Goal: Information Seeking & Learning: Learn about a topic

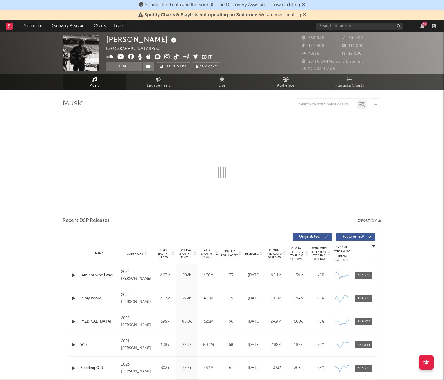
select select "6m"
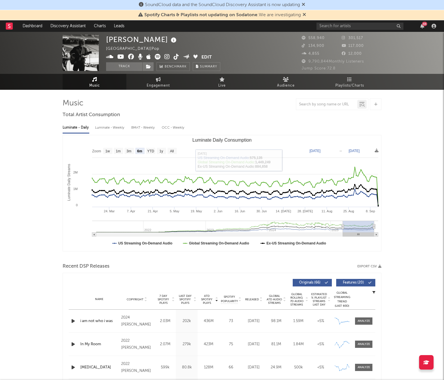
click at [114, 128] on div "Luminate - Weekly" at bounding box center [110, 128] width 30 height 10
select select "6m"
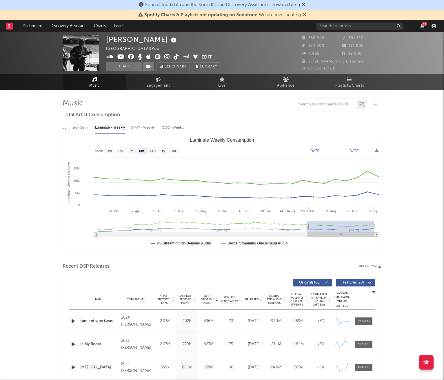
click at [187, 303] on span "Last Day Spotify Plays" at bounding box center [184, 299] width 15 height 10
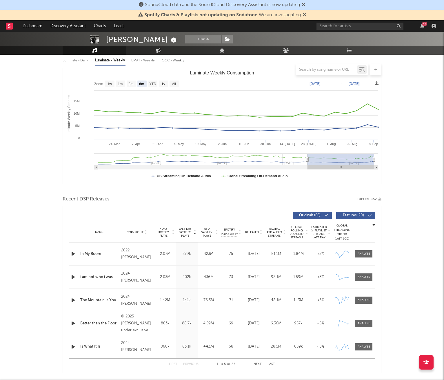
scroll to position [74, 0]
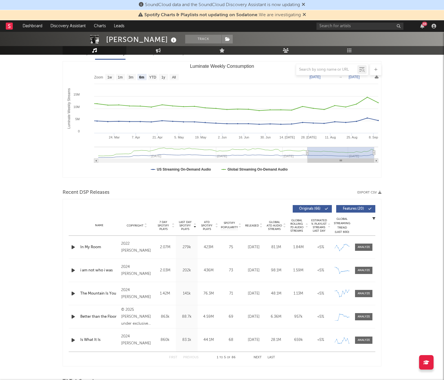
click at [165, 221] on span "7 Day Spotify Plays" at bounding box center [163, 226] width 15 height 10
click at [260, 356] on button "Next" at bounding box center [258, 357] width 8 height 3
click at [197, 357] on button "Previous" at bounding box center [190, 357] width 15 height 3
click at [256, 358] on button "Next" at bounding box center [258, 357] width 8 height 3
click at [259, 354] on div "First Previous 6 to 10 of 86 Next Last" at bounding box center [222, 357] width 106 height 11
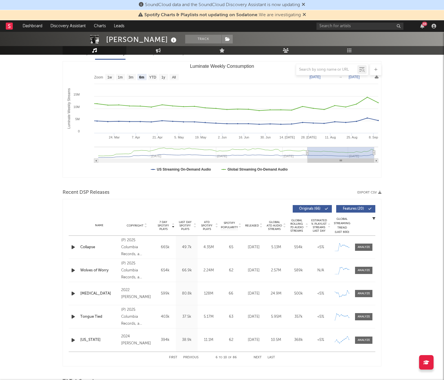
click at [259, 358] on button "Next" at bounding box center [258, 357] width 8 height 3
click at [258, 356] on button "Next" at bounding box center [258, 357] width 8 height 3
click at [188, 358] on button "Previous" at bounding box center [190, 357] width 15 height 3
click at [260, 358] on button "Next" at bounding box center [258, 357] width 8 height 3
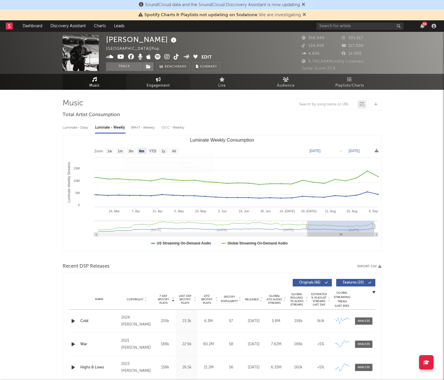
click at [166, 85] on span "Engagement" at bounding box center [158, 85] width 23 height 7
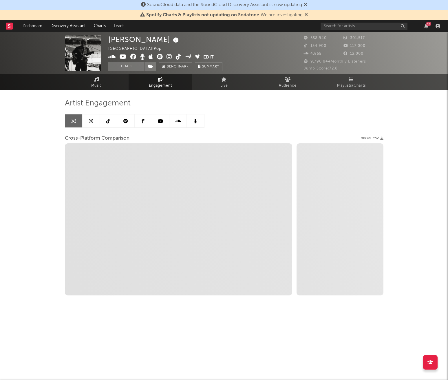
select select "1w"
click at [292, 81] on link "Audience" at bounding box center [288, 82] width 64 height 16
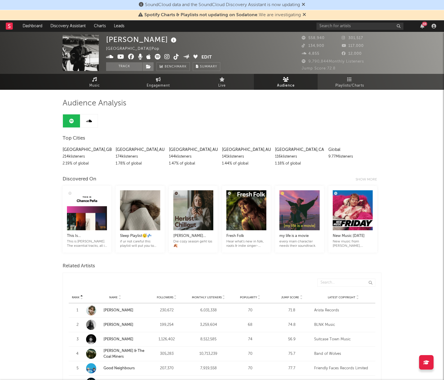
click at [89, 122] on icon at bounding box center [89, 121] width 6 height 5
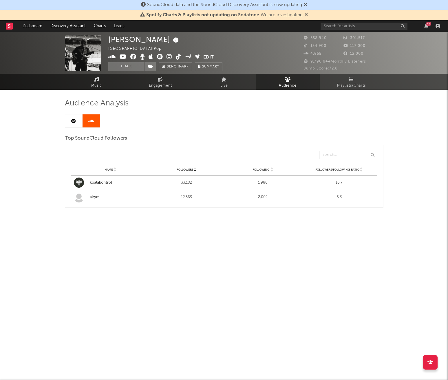
click at [75, 120] on icon at bounding box center [73, 121] width 5 height 5
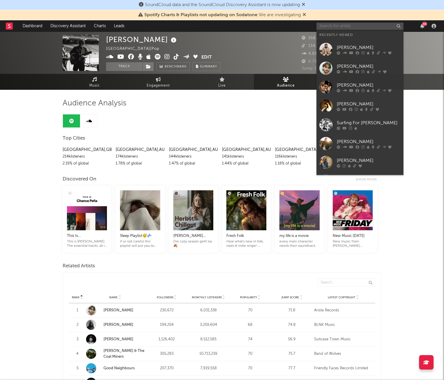
click at [336, 25] on input "text" at bounding box center [359, 26] width 87 height 7
click at [347, 66] on div "[PERSON_NAME]" at bounding box center [369, 66] width 64 height 7
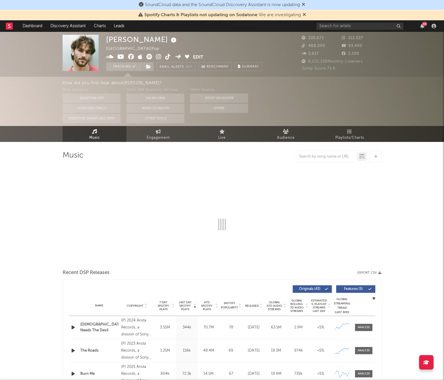
select select "6m"
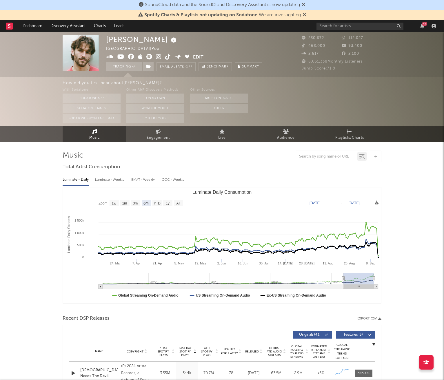
select select "6m"
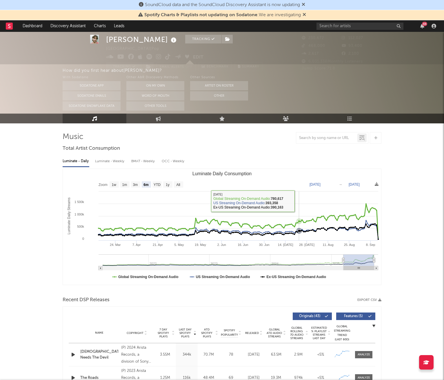
scroll to position [19, 0]
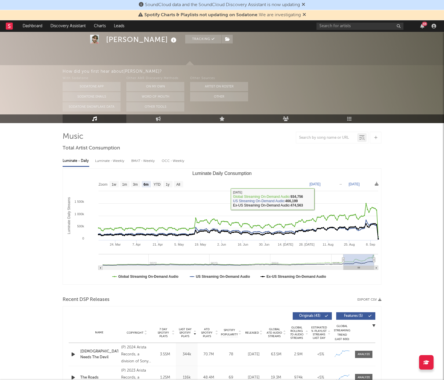
click at [119, 161] on div "Luminate - Weekly" at bounding box center [110, 161] width 30 height 10
select select "6m"
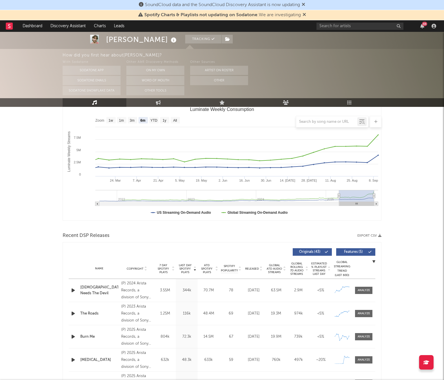
scroll to position [84, 0]
